Goal: Task Accomplishment & Management: Manage account settings

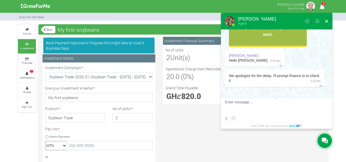
click at [329, 22] on button at bounding box center [326, 21] width 9 height 12
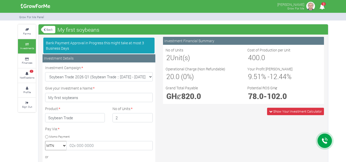
click at [313, 9] on img at bounding box center [311, 6] width 10 height 10
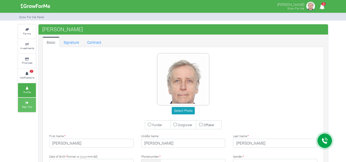
click at [25, 105] on link "Sign Out" at bounding box center [27, 105] width 18 height 14
